Goal: Book appointment/travel/reservation

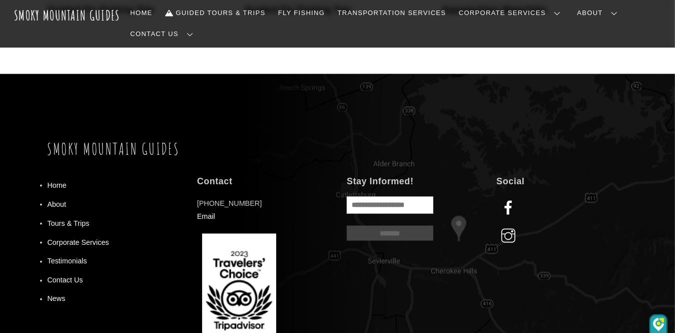
scroll to position [950, 0]
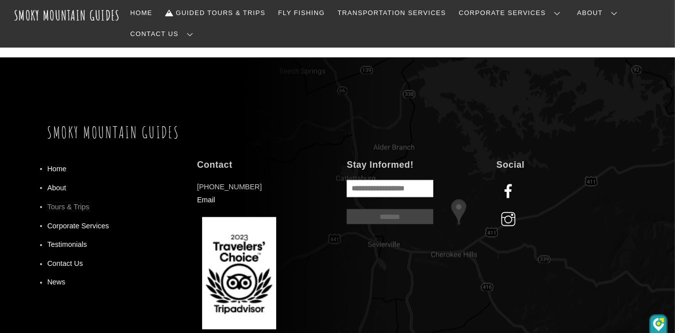
click at [81, 203] on link "Tours & Trips" at bounding box center [69, 207] width 42 height 8
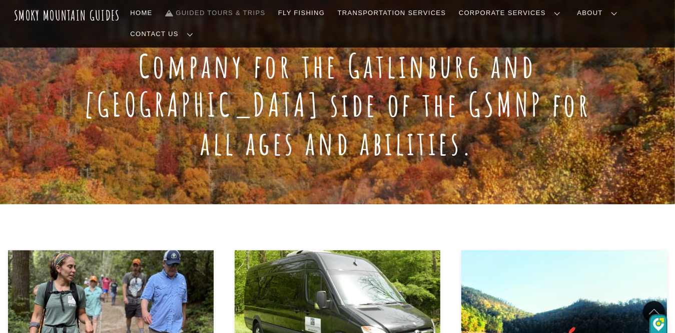
scroll to position [200, 0]
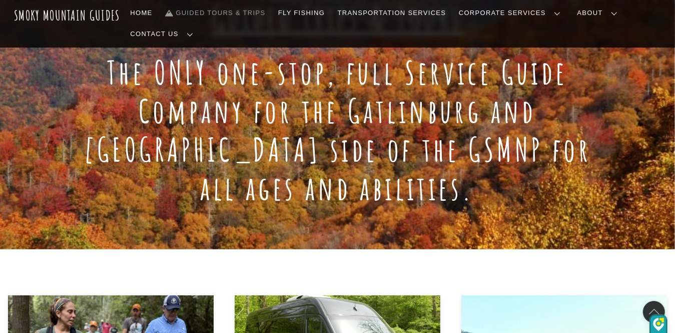
click at [0, 0] on link "Reservations, Forms, Trip Packets" at bounding box center [0, 0] width 0 height 0
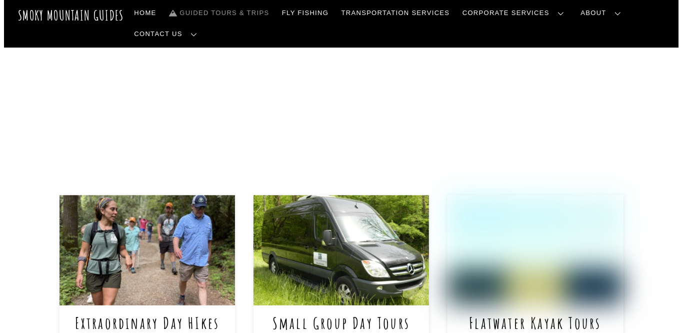
scroll to position [350, 0]
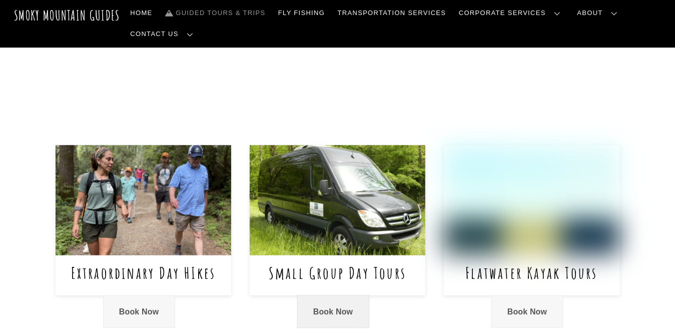
click at [325, 300] on link "Book Now" at bounding box center [333, 311] width 72 height 33
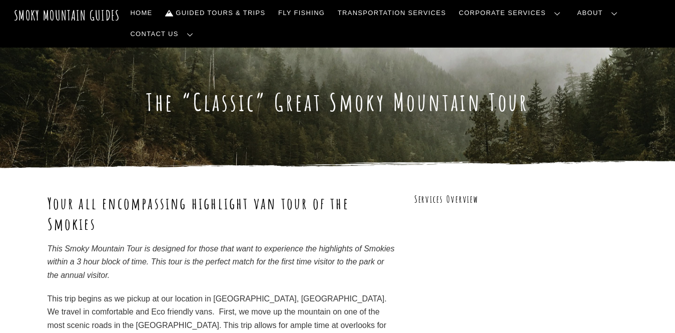
scroll to position [950, 0]
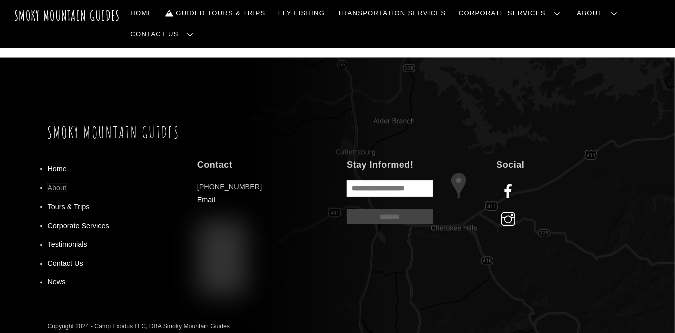
click at [52, 184] on link "About" at bounding box center [57, 188] width 19 height 8
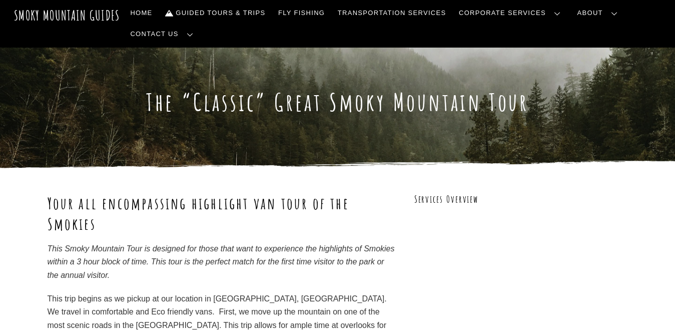
scroll to position [950, 0]
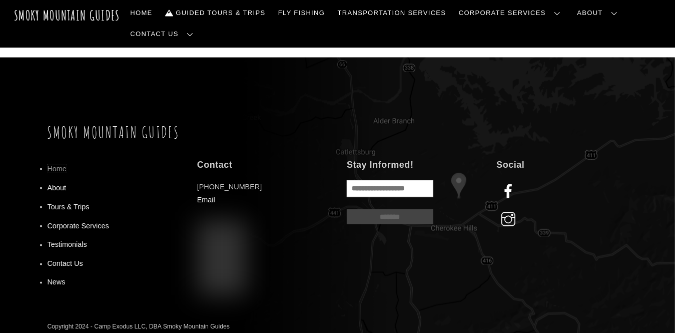
click at [57, 165] on link "Home" at bounding box center [57, 169] width 19 height 8
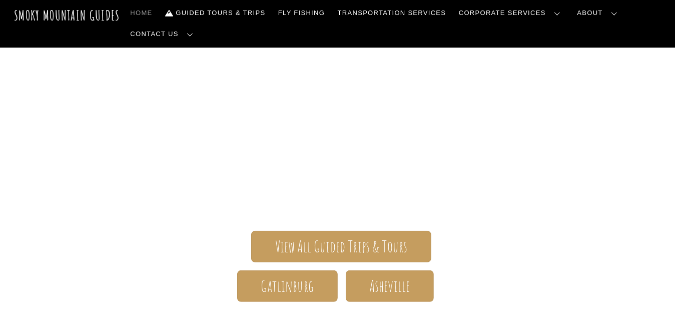
scroll to position [100, 0]
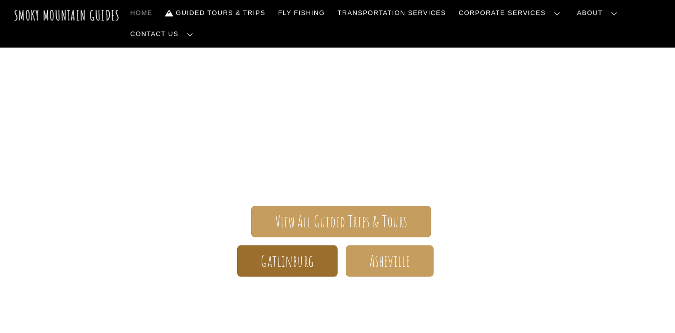
click at [306, 256] on span "Gatlinburg" at bounding box center [287, 261] width 53 height 11
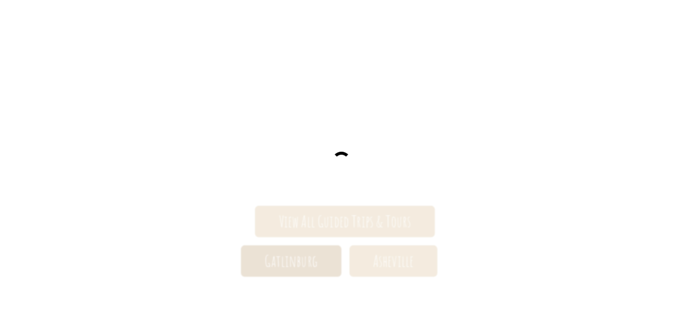
scroll to position [102, 0]
